Goal: Navigation & Orientation: Find specific page/section

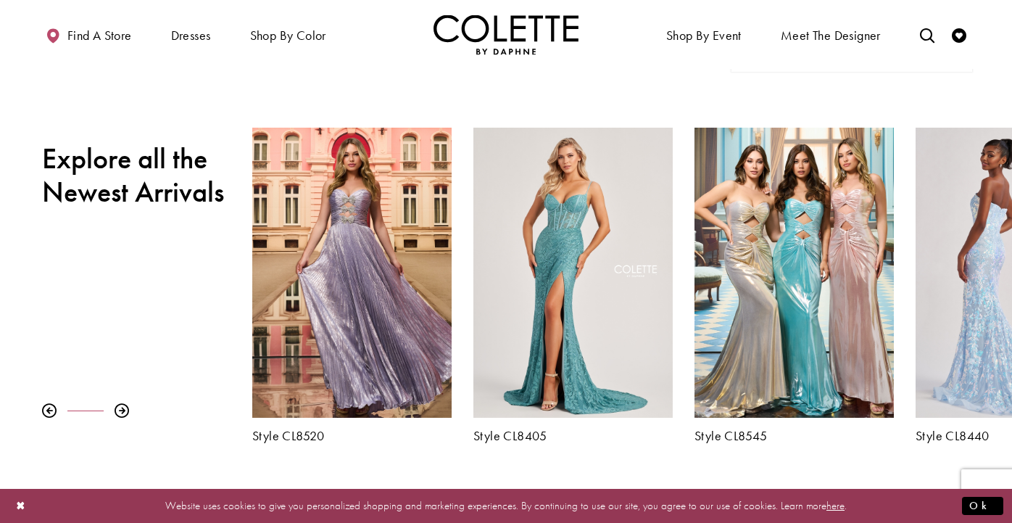
scroll to position [450, 0]
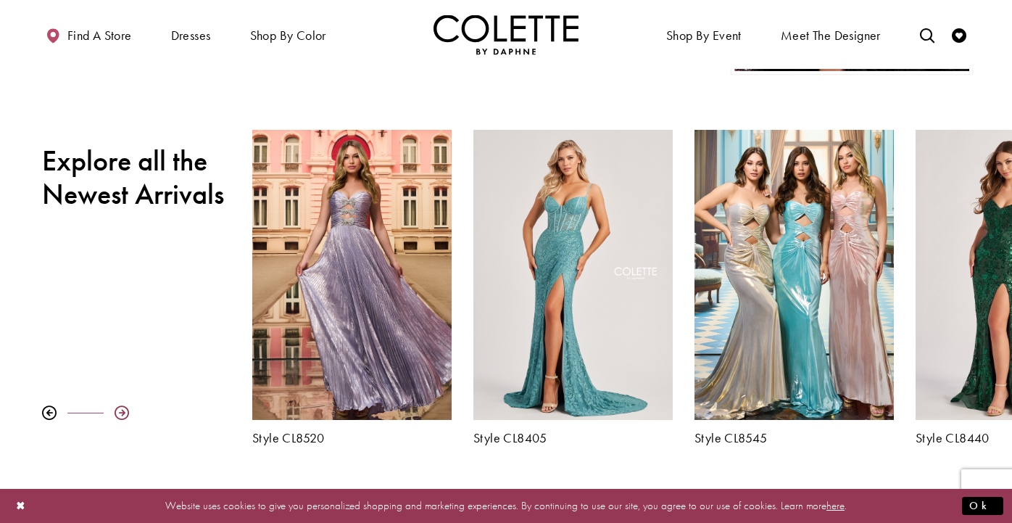
click at [121, 411] on div at bounding box center [122, 412] width 14 height 14
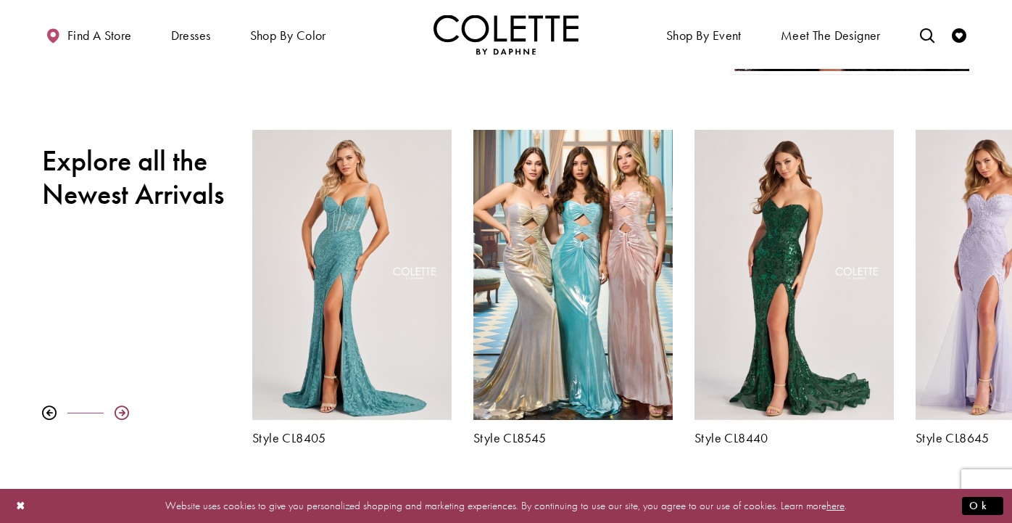
click at [121, 411] on div at bounding box center [122, 412] width 14 height 14
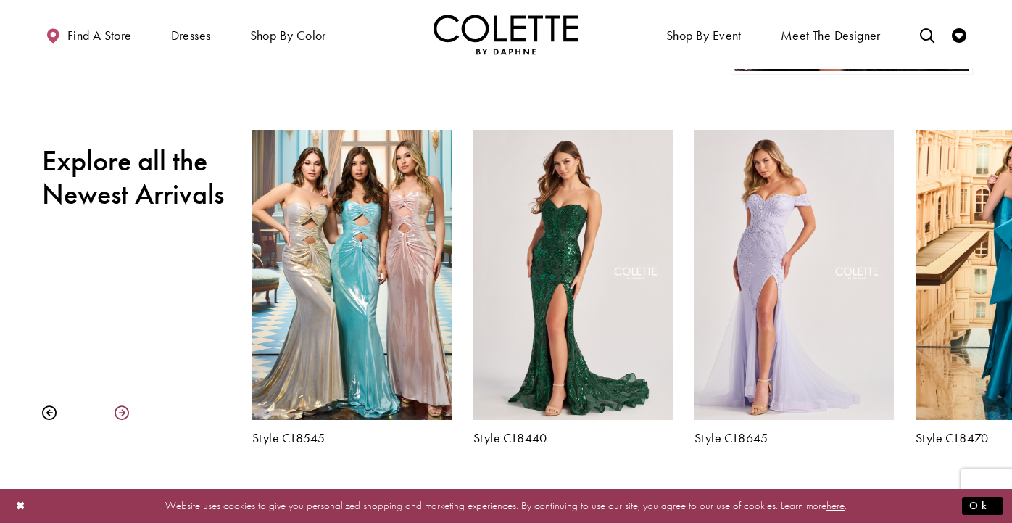
click at [121, 411] on div at bounding box center [122, 412] width 14 height 14
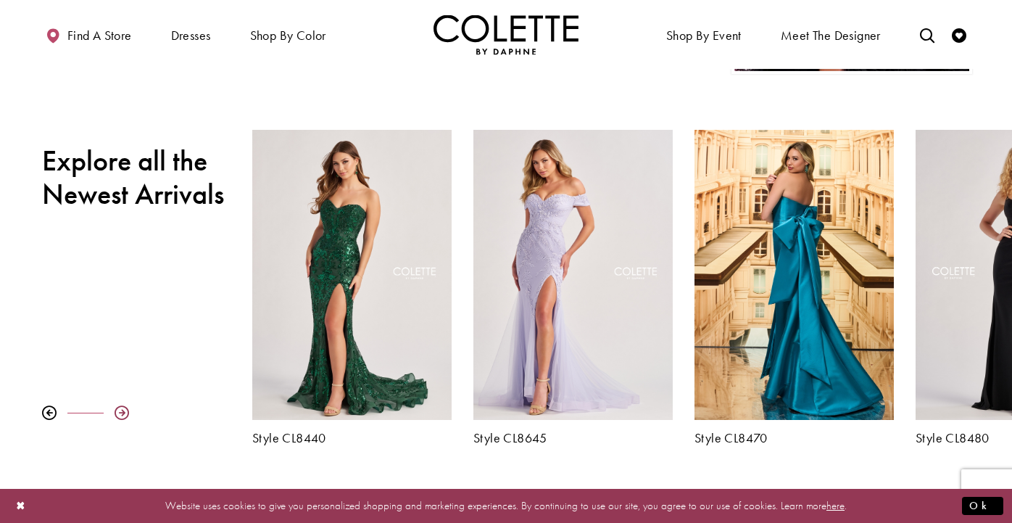
click at [121, 411] on div at bounding box center [122, 412] width 14 height 14
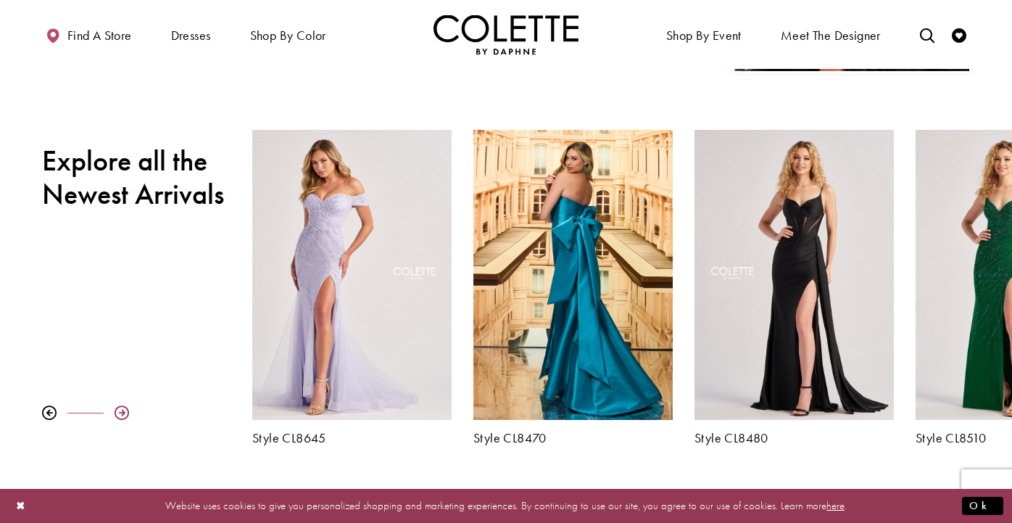
click at [121, 411] on div at bounding box center [122, 412] width 14 height 14
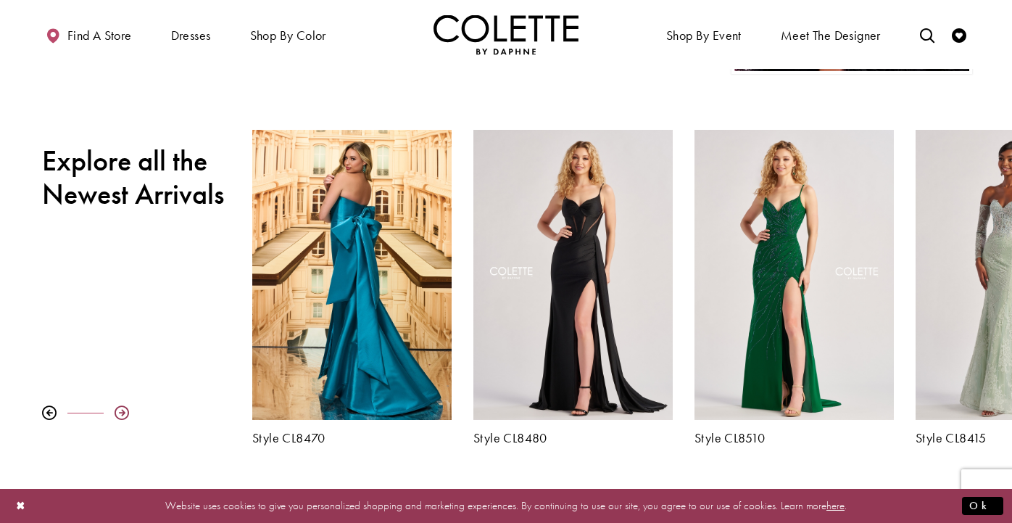
click at [121, 411] on div at bounding box center [122, 412] width 14 height 14
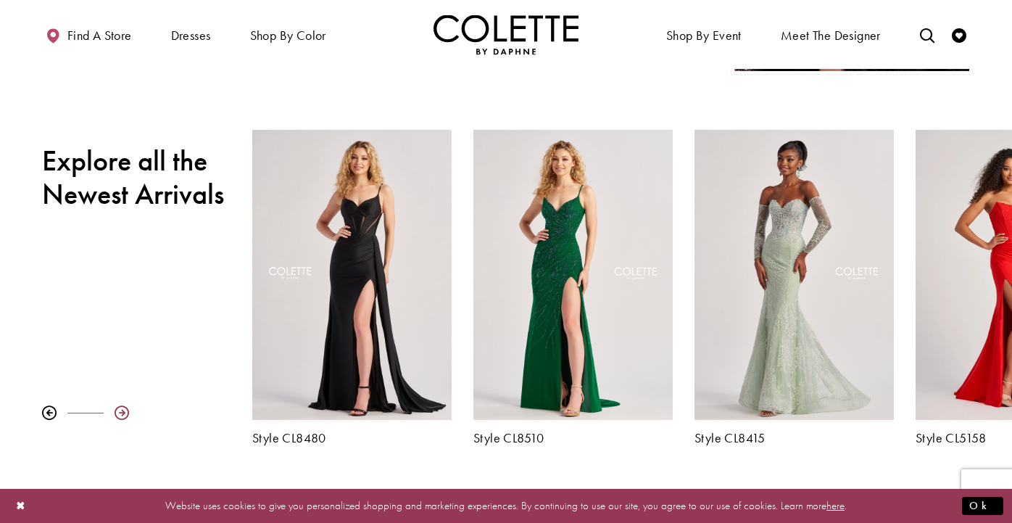
click at [121, 411] on div at bounding box center [122, 412] width 14 height 14
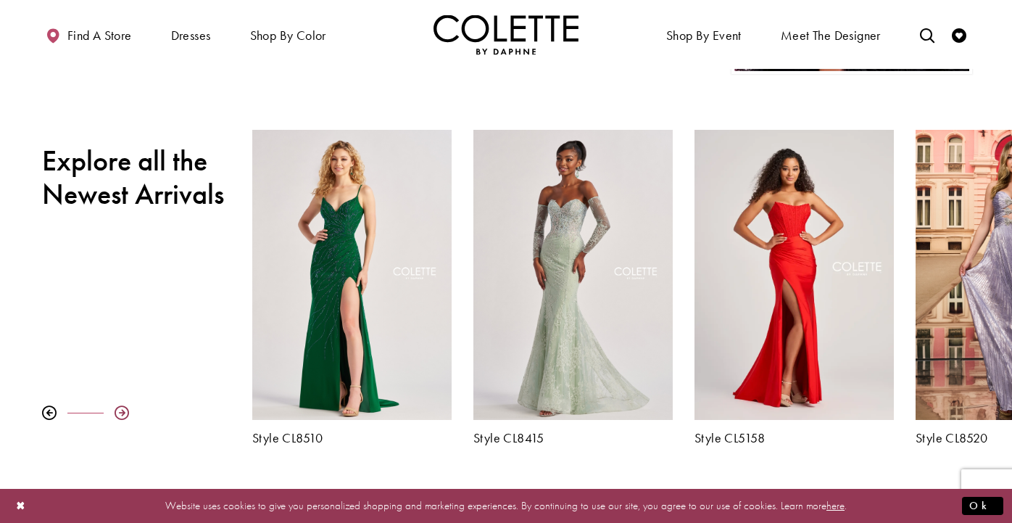
click at [121, 411] on div at bounding box center [122, 412] width 14 height 14
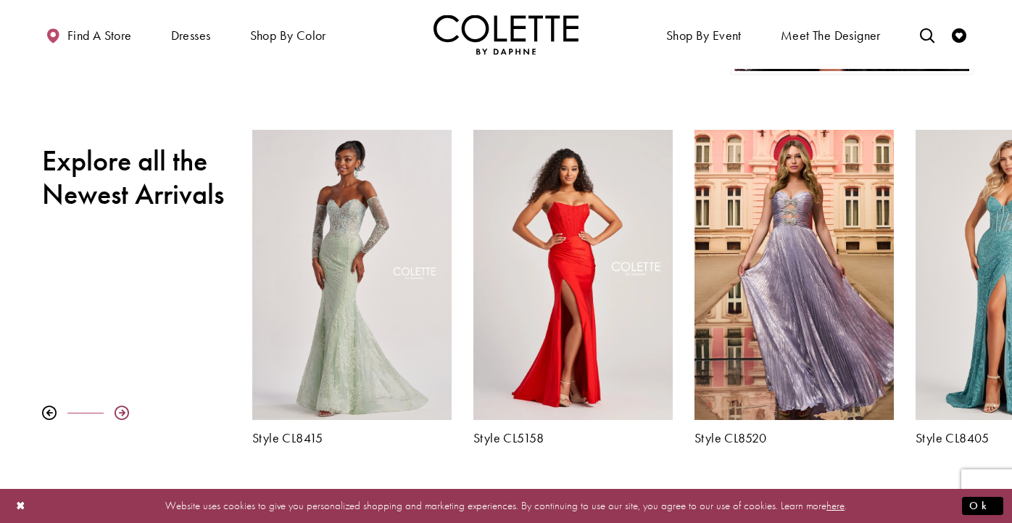
click at [121, 411] on div at bounding box center [122, 412] width 14 height 14
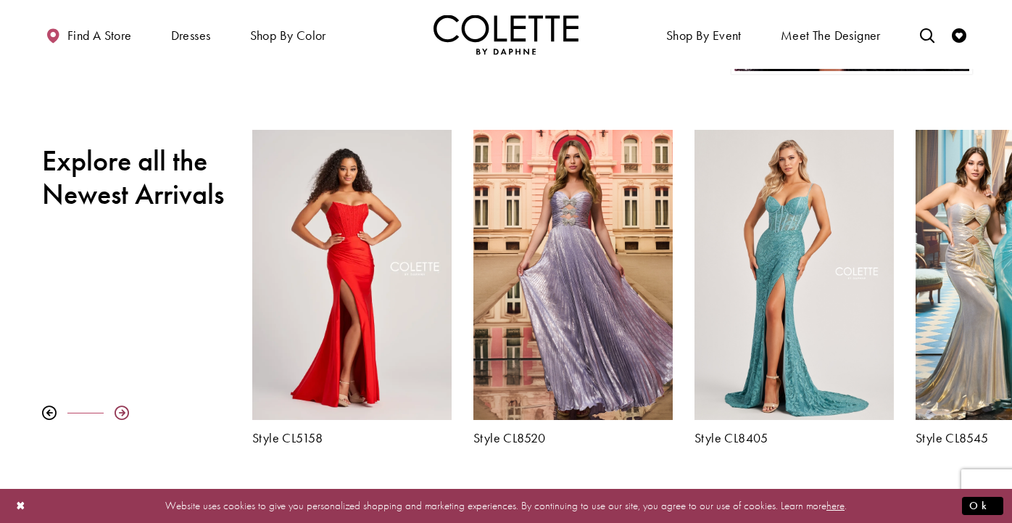
click at [121, 411] on div at bounding box center [122, 412] width 14 height 14
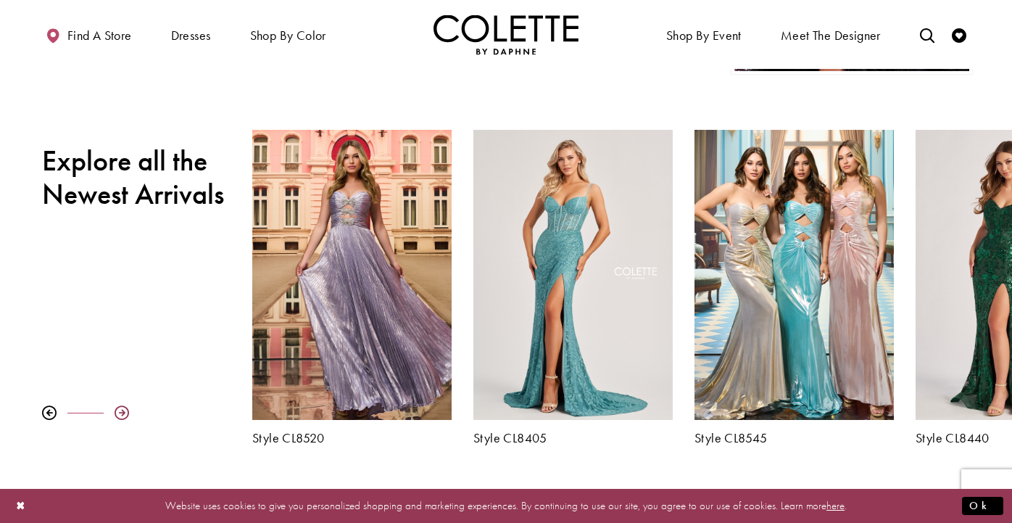
click at [121, 411] on div at bounding box center [122, 412] width 14 height 14
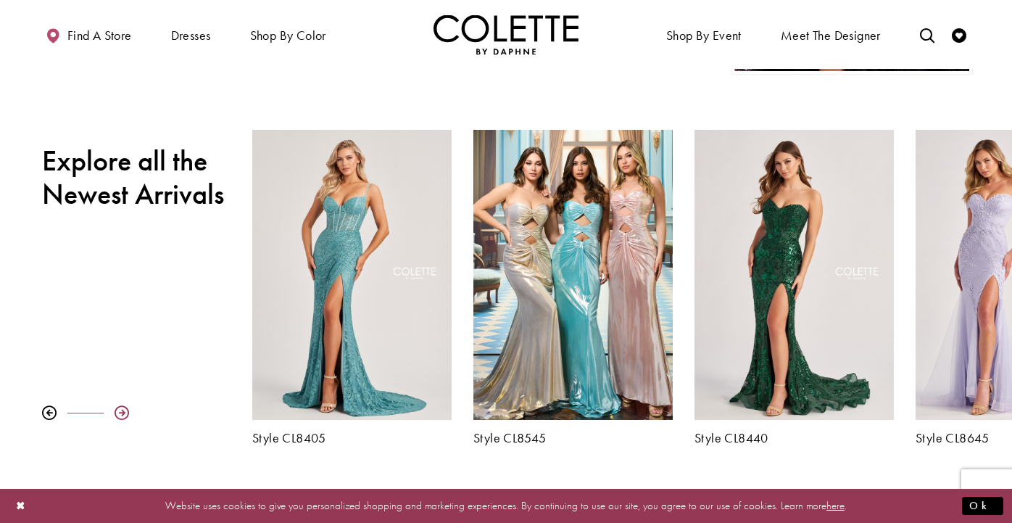
click at [122, 411] on div at bounding box center [122, 412] width 14 height 14
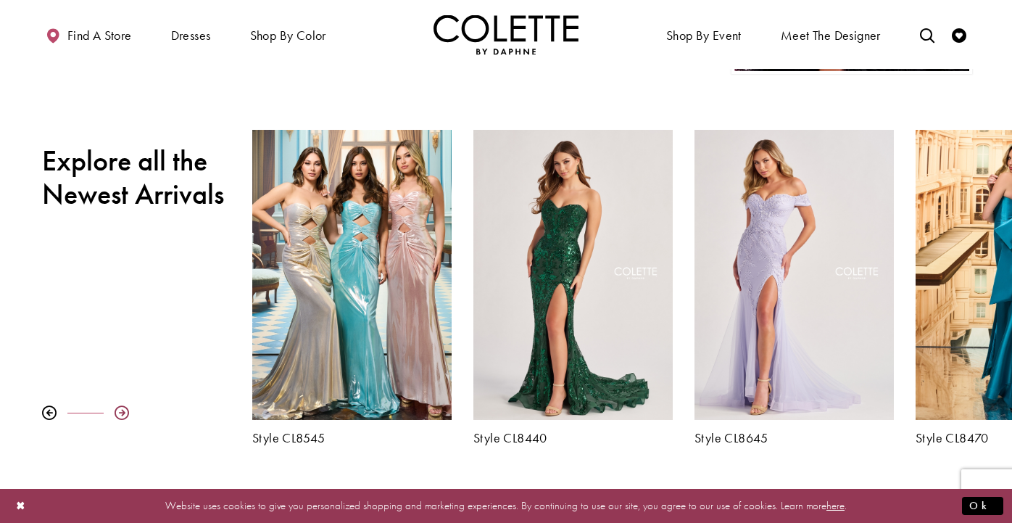
click at [122, 411] on div at bounding box center [122, 412] width 14 height 14
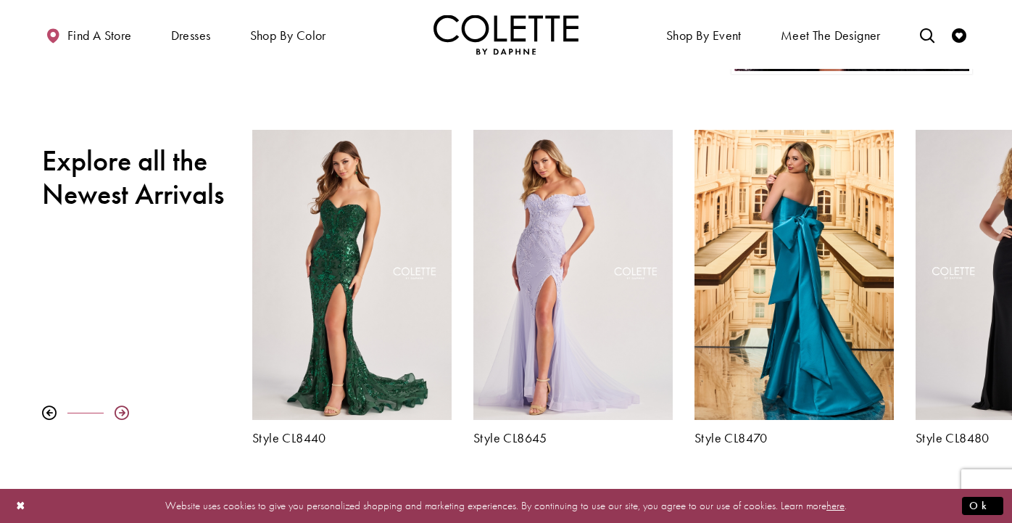
click at [122, 411] on div at bounding box center [122, 412] width 14 height 14
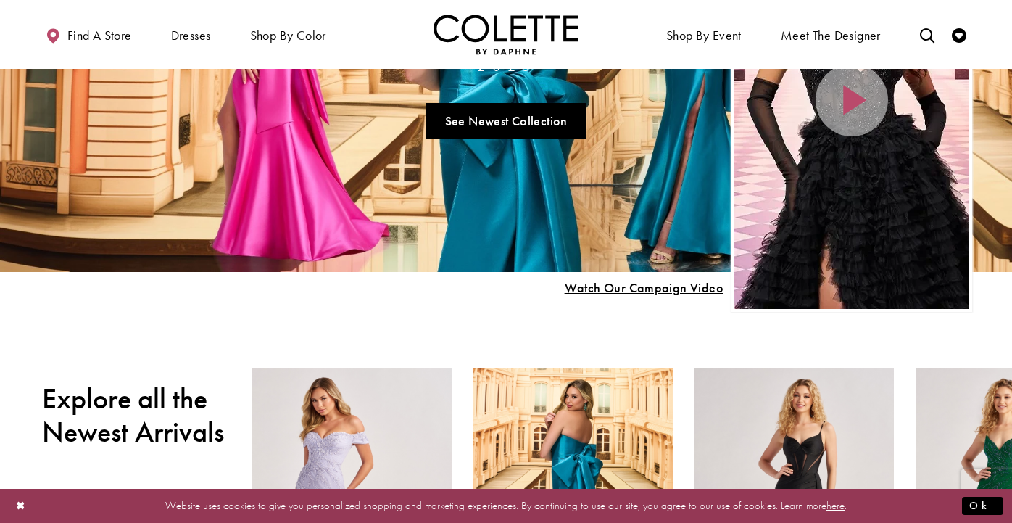
scroll to position [206, 0]
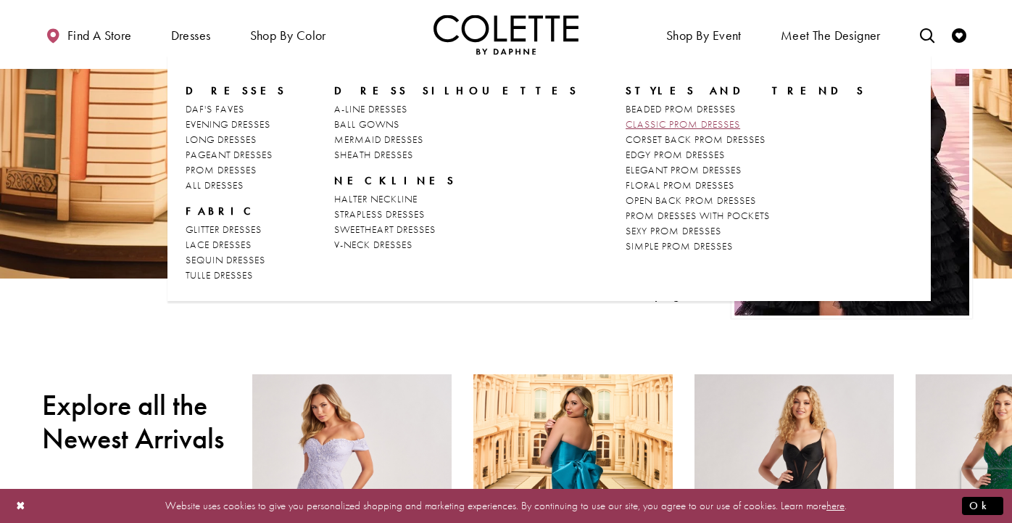
click at [626, 123] on span "CLASSIC PROM DRESSES" at bounding box center [683, 123] width 115 height 13
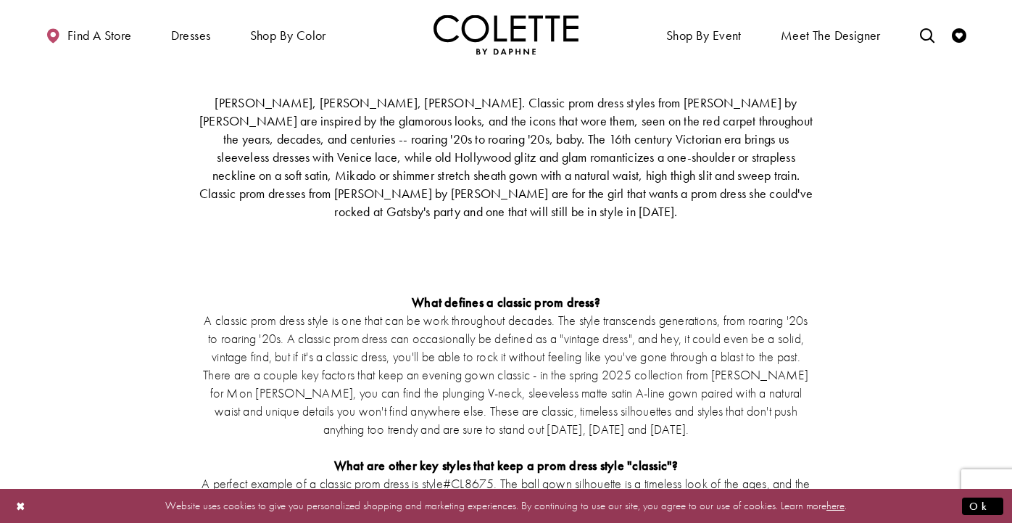
scroll to position [2978, 0]
